Goal: Task Accomplishment & Management: Use online tool/utility

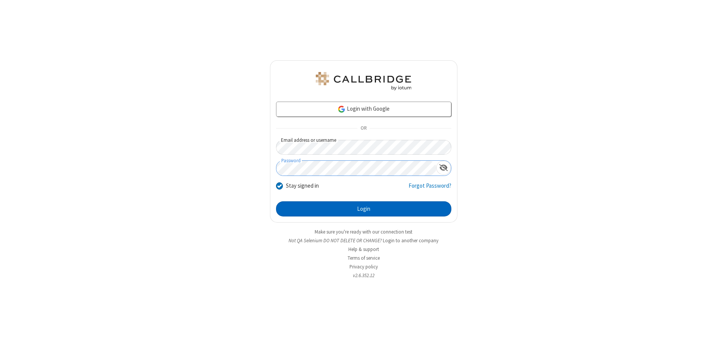
click at [363, 209] on button "Login" at bounding box center [363, 208] width 175 height 15
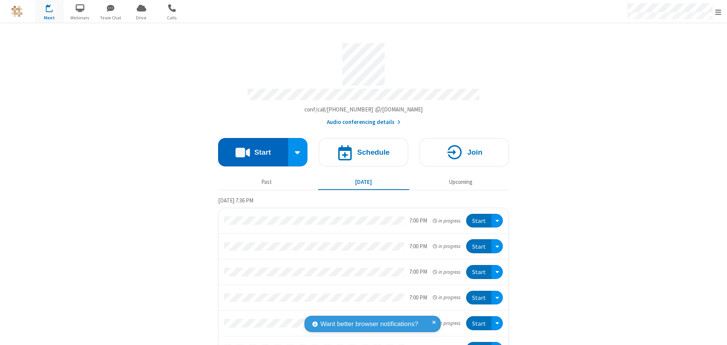
click at [250, 148] on button "Start" at bounding box center [253, 152] width 70 height 28
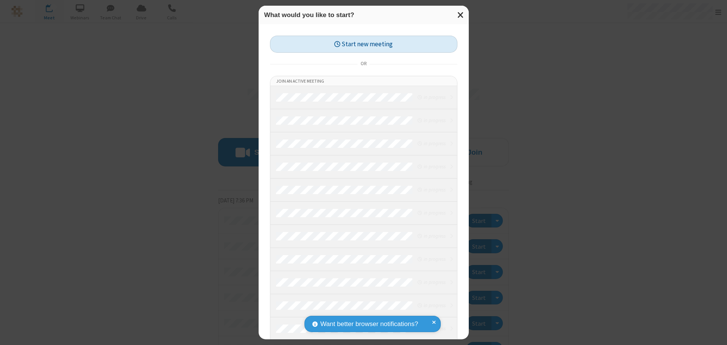
click at [363, 44] on button "Start new meeting" at bounding box center [363, 44] width 187 height 17
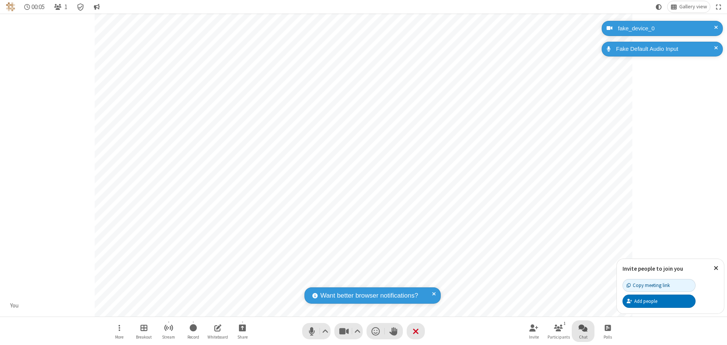
click at [583, 327] on span "Open chat" at bounding box center [582, 327] width 9 height 9
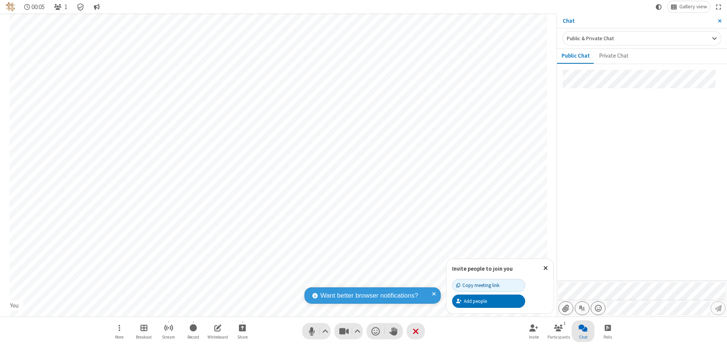
type input "C:\fakepath\doc_test.docx"
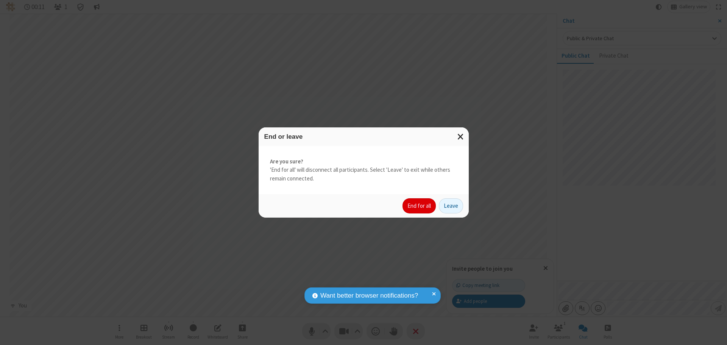
click at [419, 206] on button "End for all" at bounding box center [418, 205] width 33 height 15
